Goal: Information Seeking & Learning: Check status

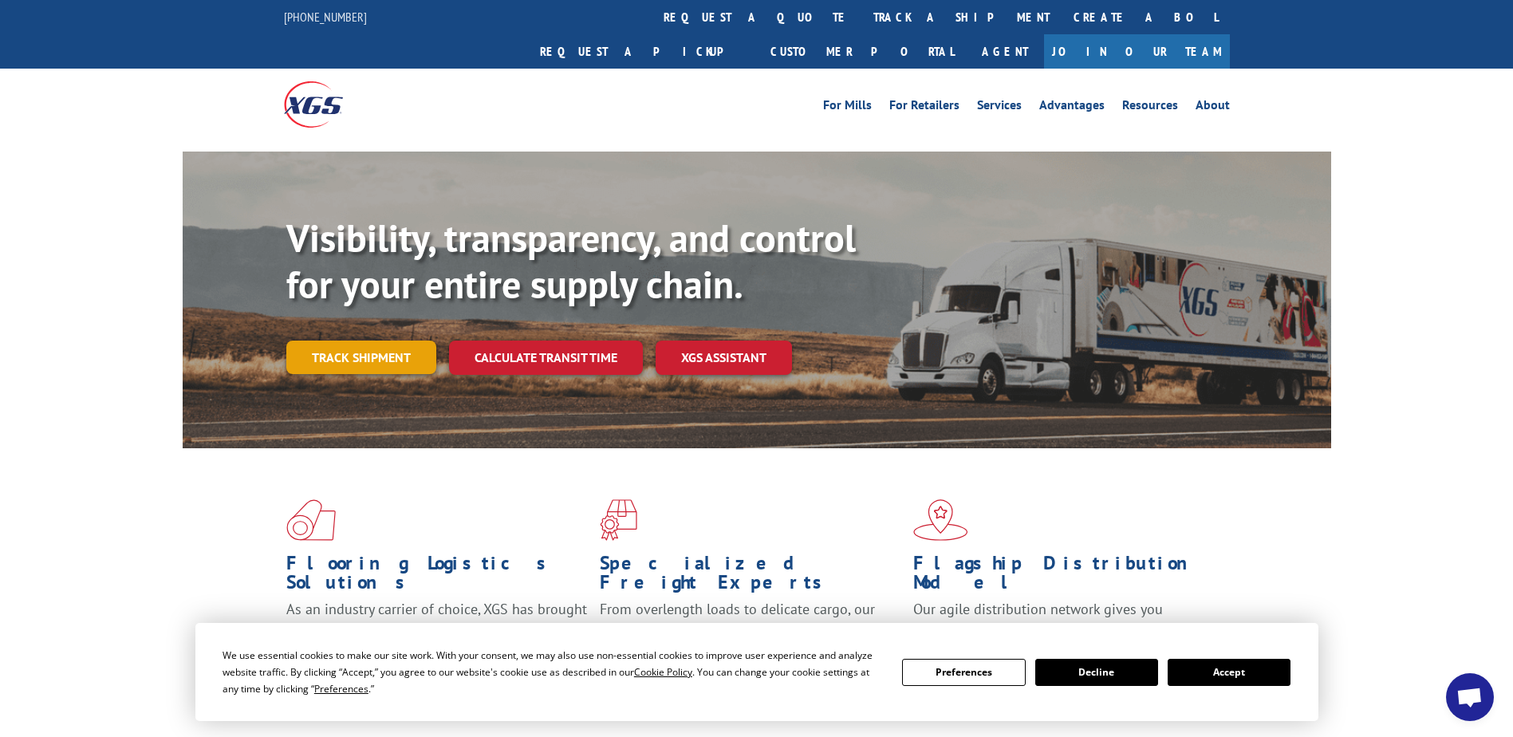
click at [387, 341] on link "Track shipment" at bounding box center [361, 358] width 150 height 34
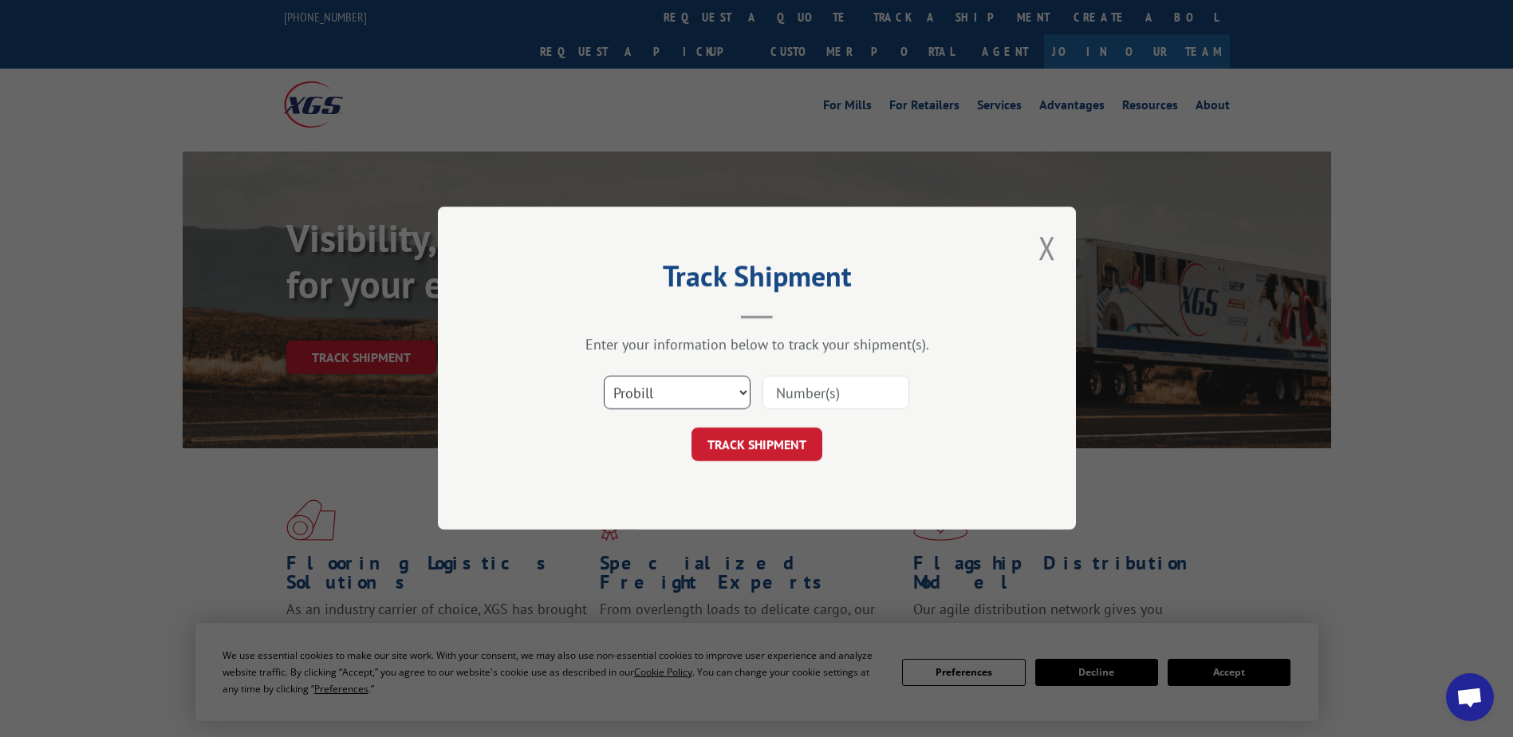
click at [722, 387] on select "Select category... Probill BOL PO" at bounding box center [677, 394] width 147 height 34
select select "bol"
click at [604, 377] on select "Select category... Probill BOL PO" at bounding box center [677, 394] width 147 height 34
click at [823, 396] on input at bounding box center [836, 394] width 147 height 34
type input "7052859"
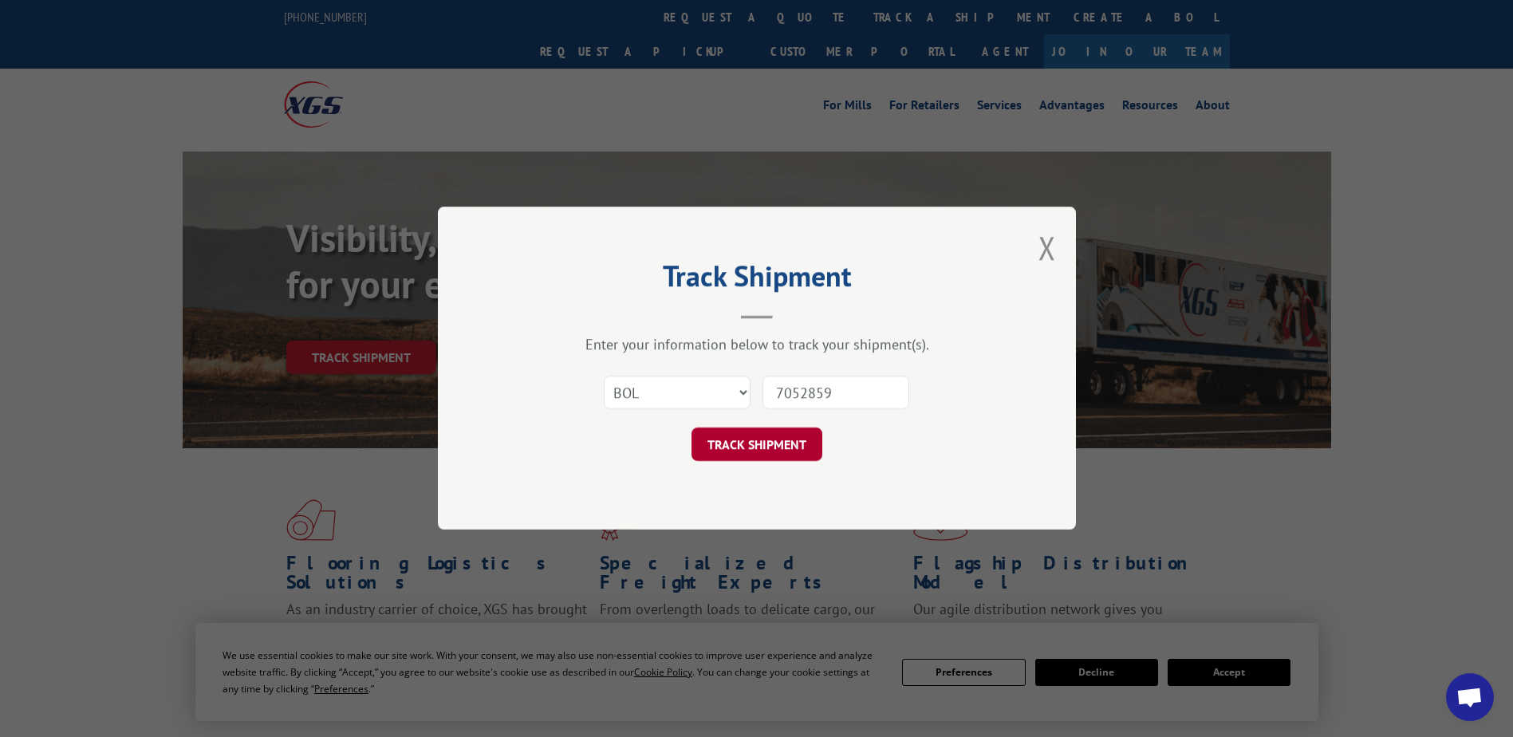
click at [776, 431] on button "TRACK SHIPMENT" at bounding box center [757, 445] width 131 height 34
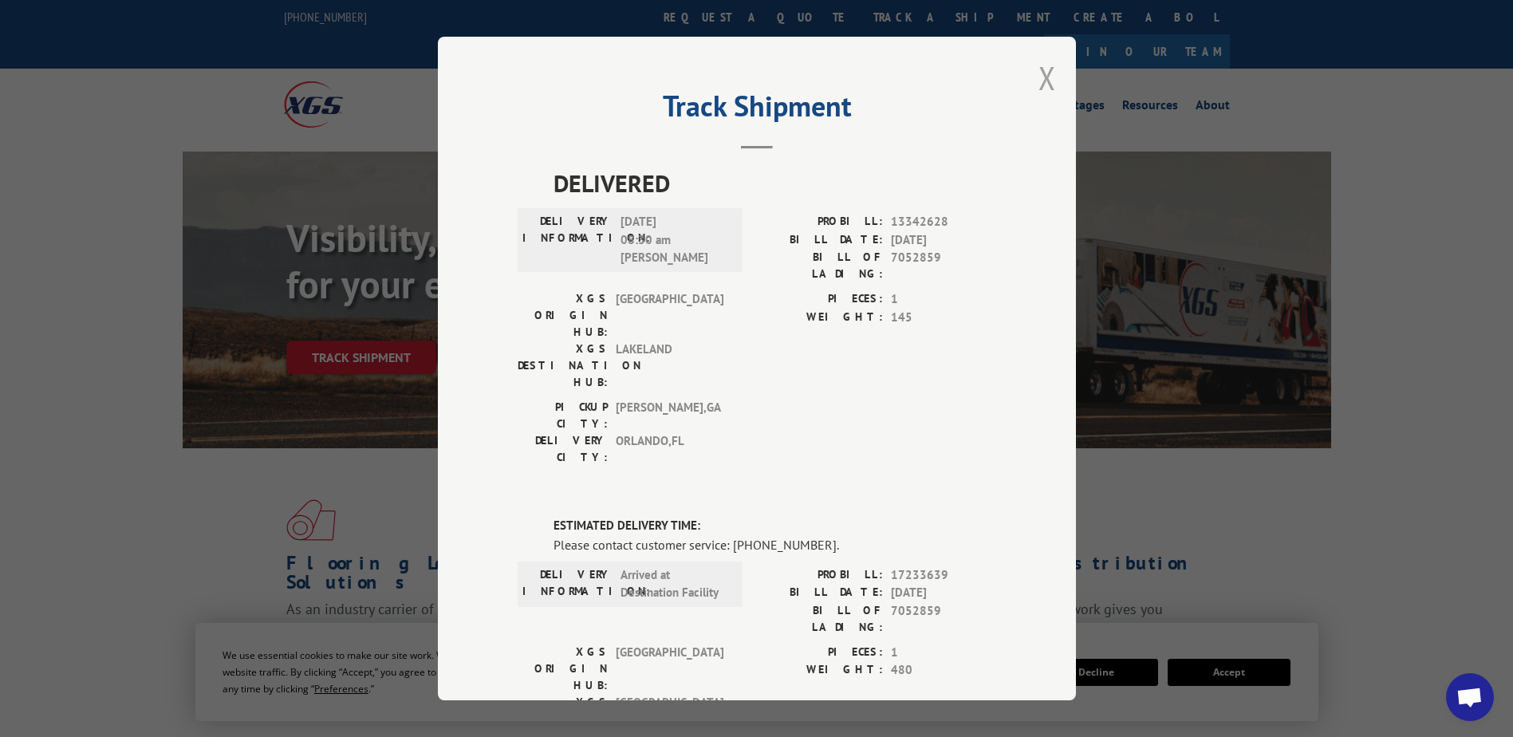
click at [1040, 72] on button "Close modal" at bounding box center [1048, 78] width 18 height 42
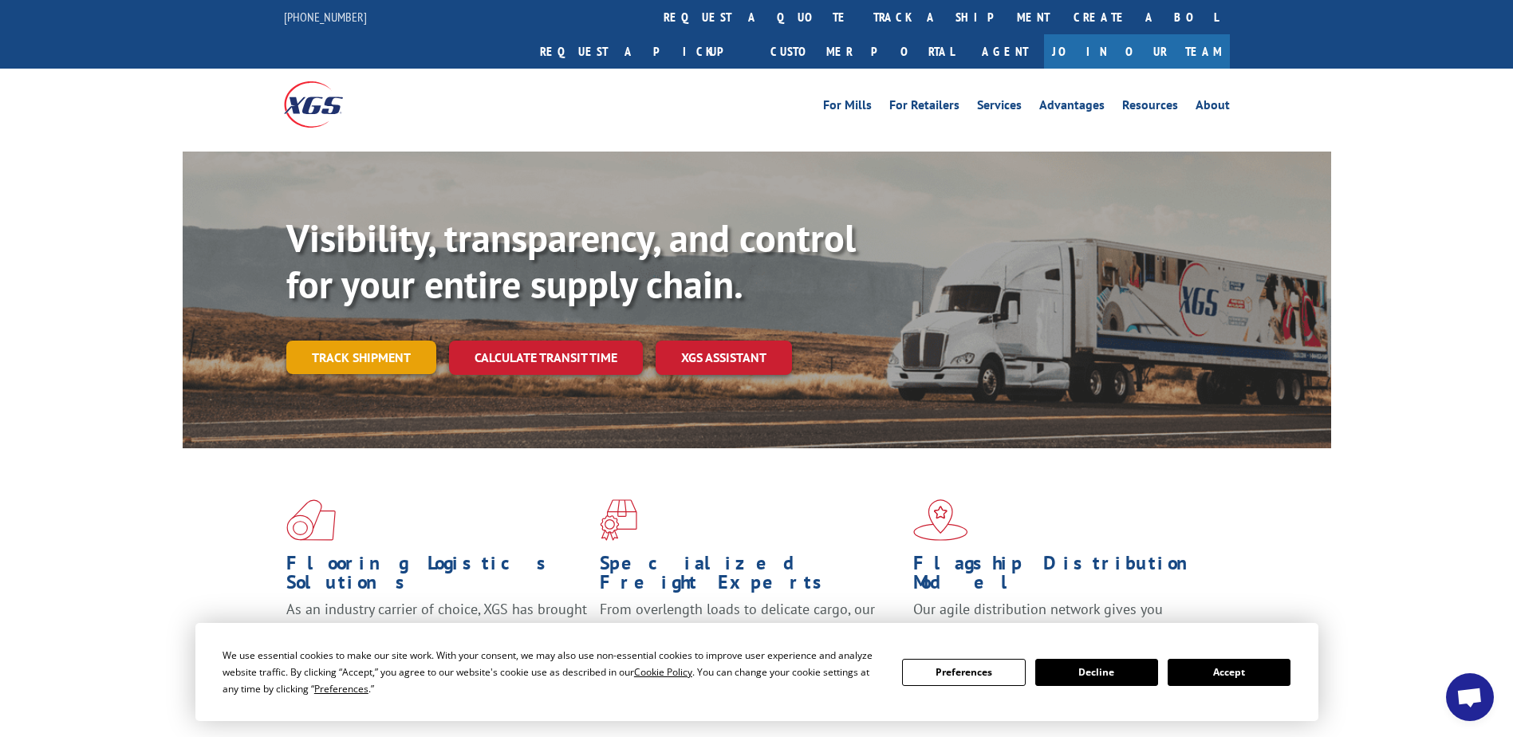
click at [326, 341] on link "Track shipment" at bounding box center [361, 358] width 150 height 34
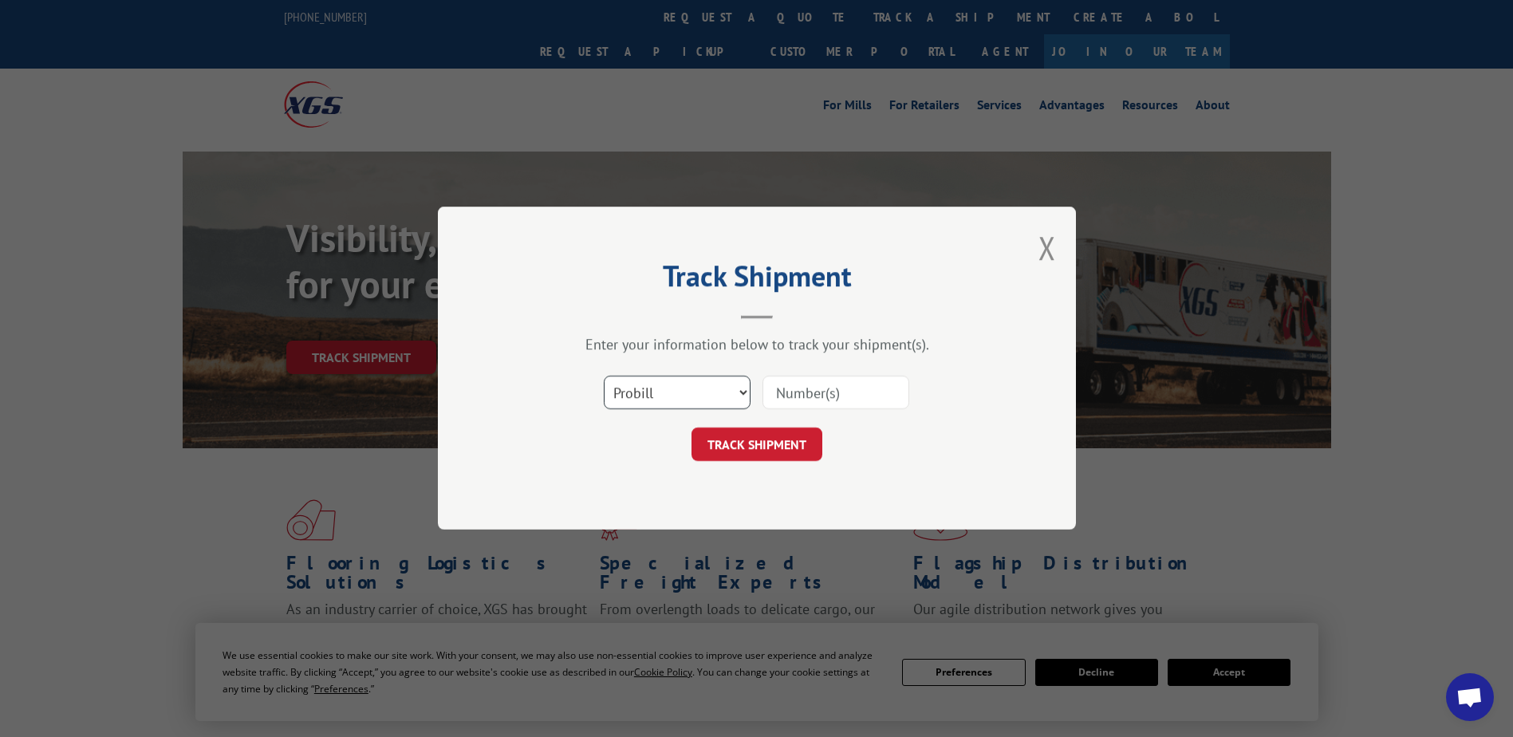
click at [737, 404] on select "Select category... Probill BOL PO" at bounding box center [677, 394] width 147 height 34
select select "bol"
click at [604, 377] on select "Select category... Probill BOL PO" at bounding box center [677, 394] width 147 height 34
click at [787, 386] on input at bounding box center [836, 394] width 147 height 34
type input "7054608"
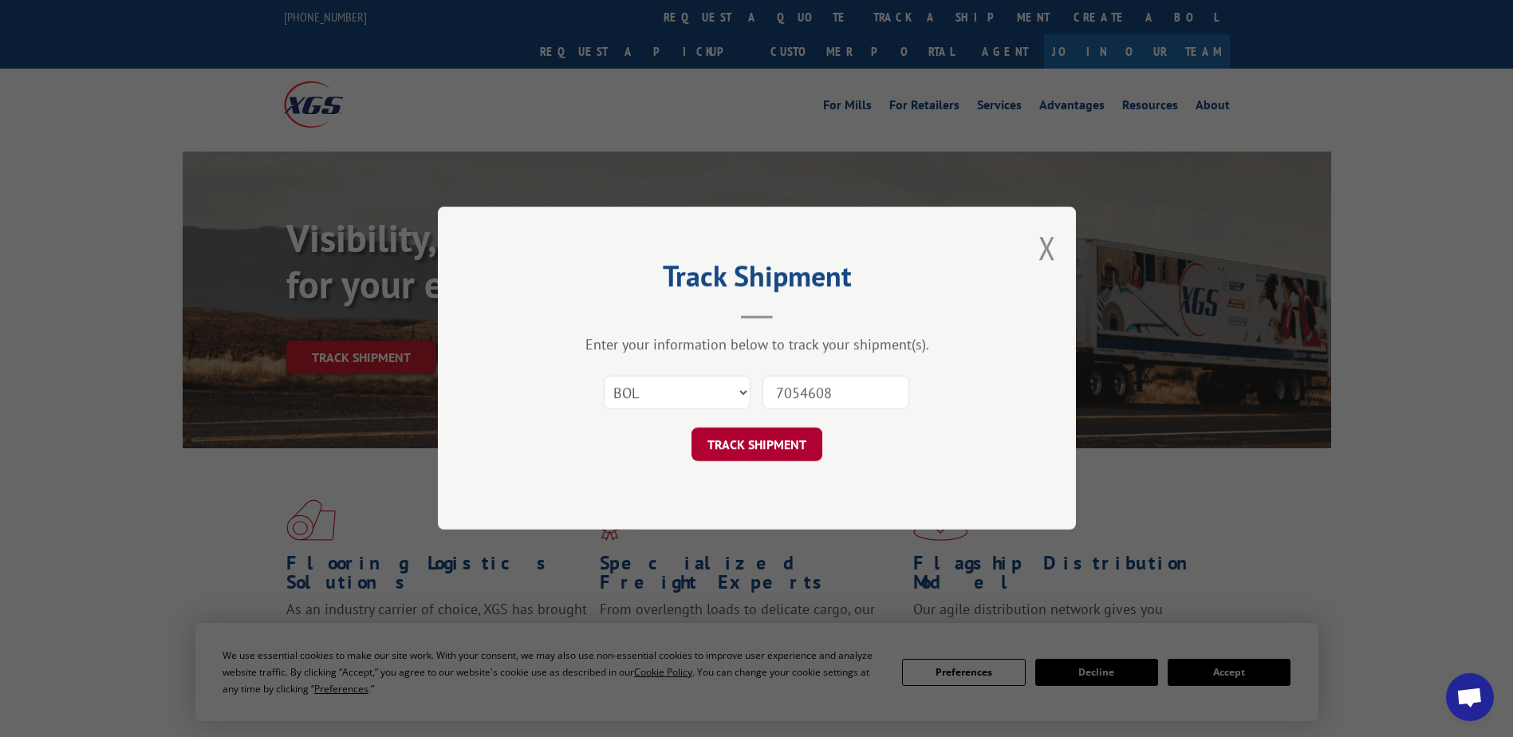
click at [778, 440] on button "TRACK SHIPMENT" at bounding box center [757, 445] width 131 height 34
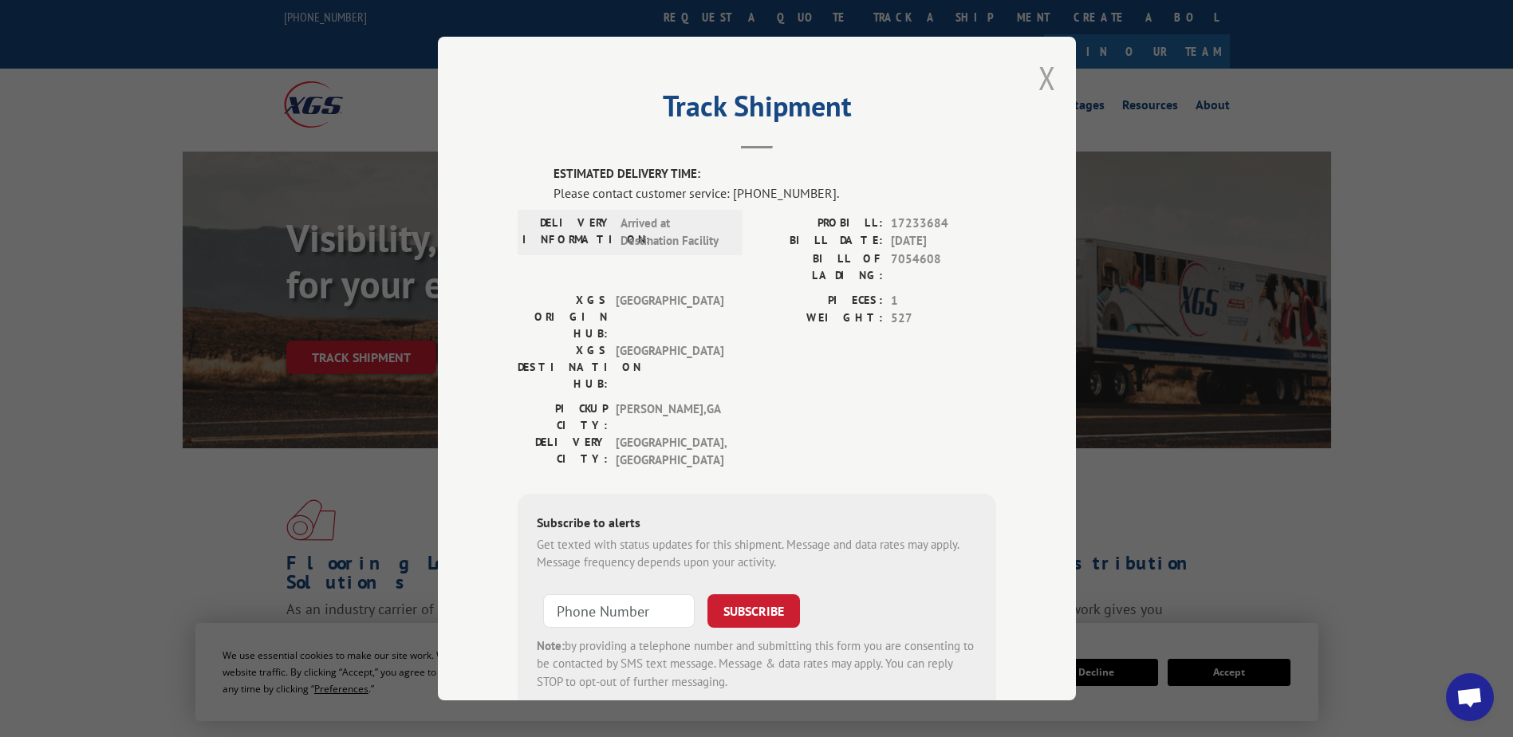
click at [1039, 84] on button "Close modal" at bounding box center [1048, 78] width 18 height 42
